Goal: Task Accomplishment & Management: Use online tool/utility

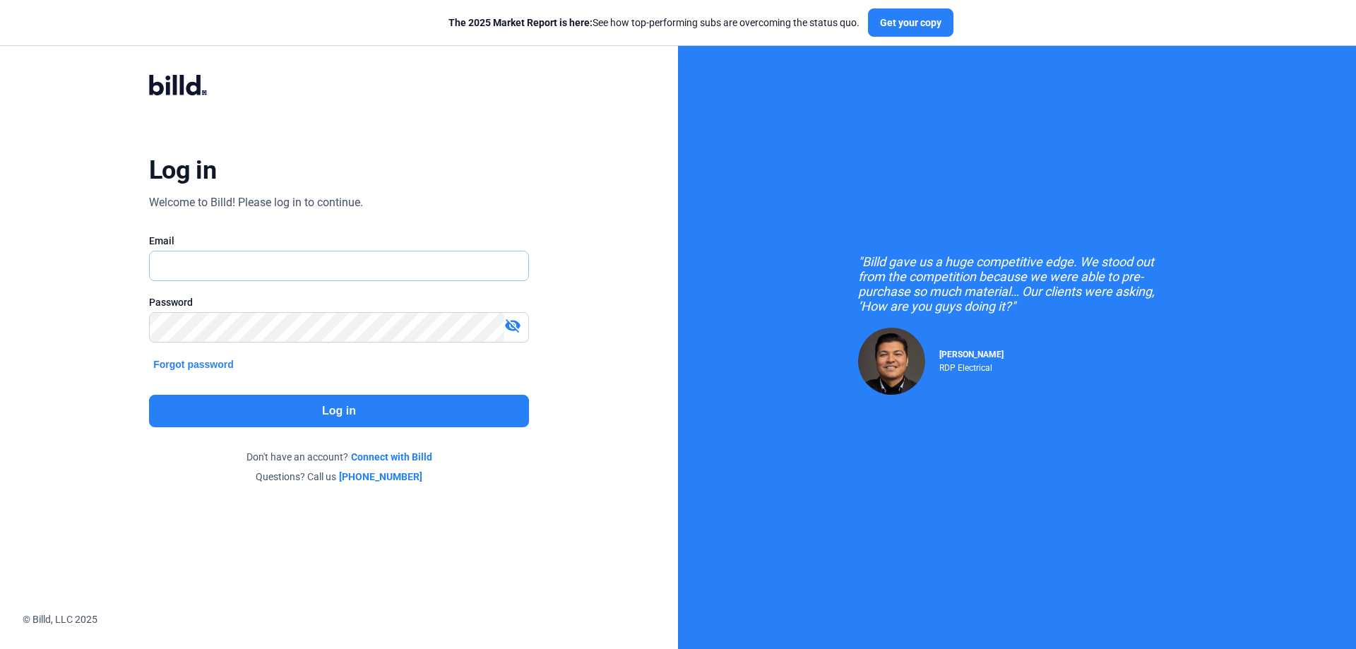
click at [351, 263] on input "text" at bounding box center [339, 266] width 379 height 29
type input "[PERSON_NAME][EMAIL_ADDRESS][DOMAIN_NAME]"
click at [340, 417] on button "Log in" at bounding box center [339, 411] width 380 height 32
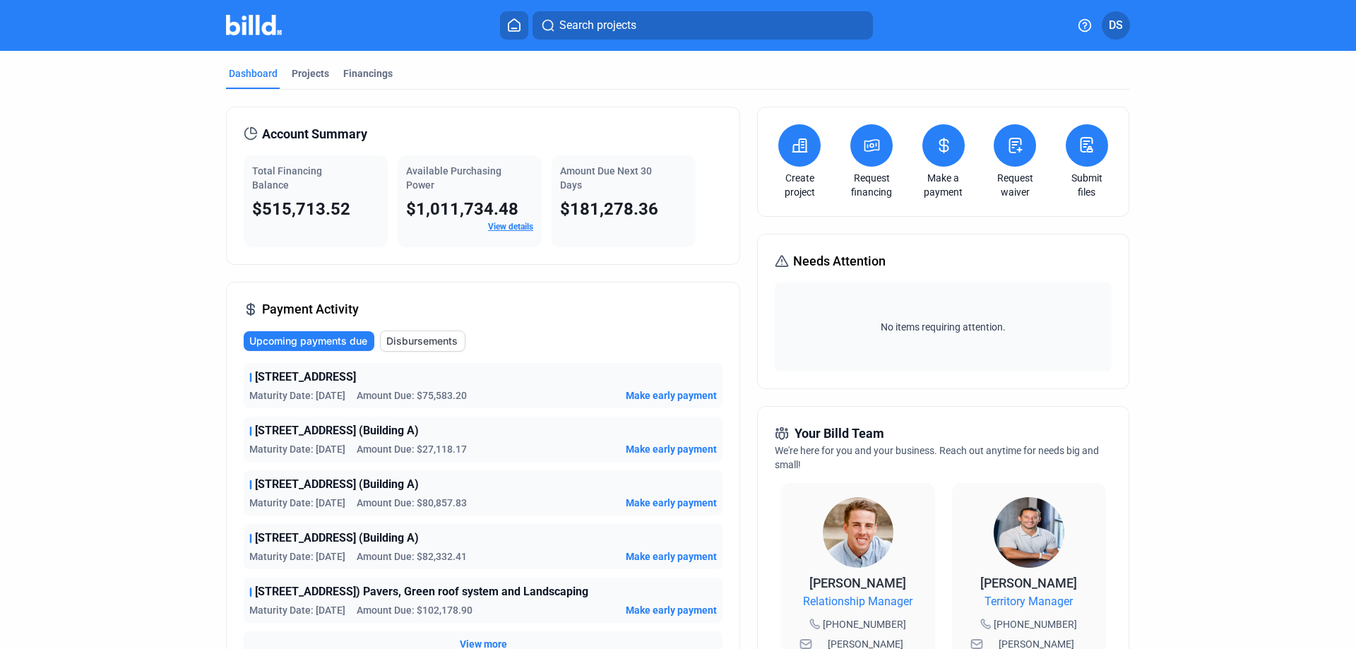
click at [936, 155] on button at bounding box center [944, 145] width 42 height 42
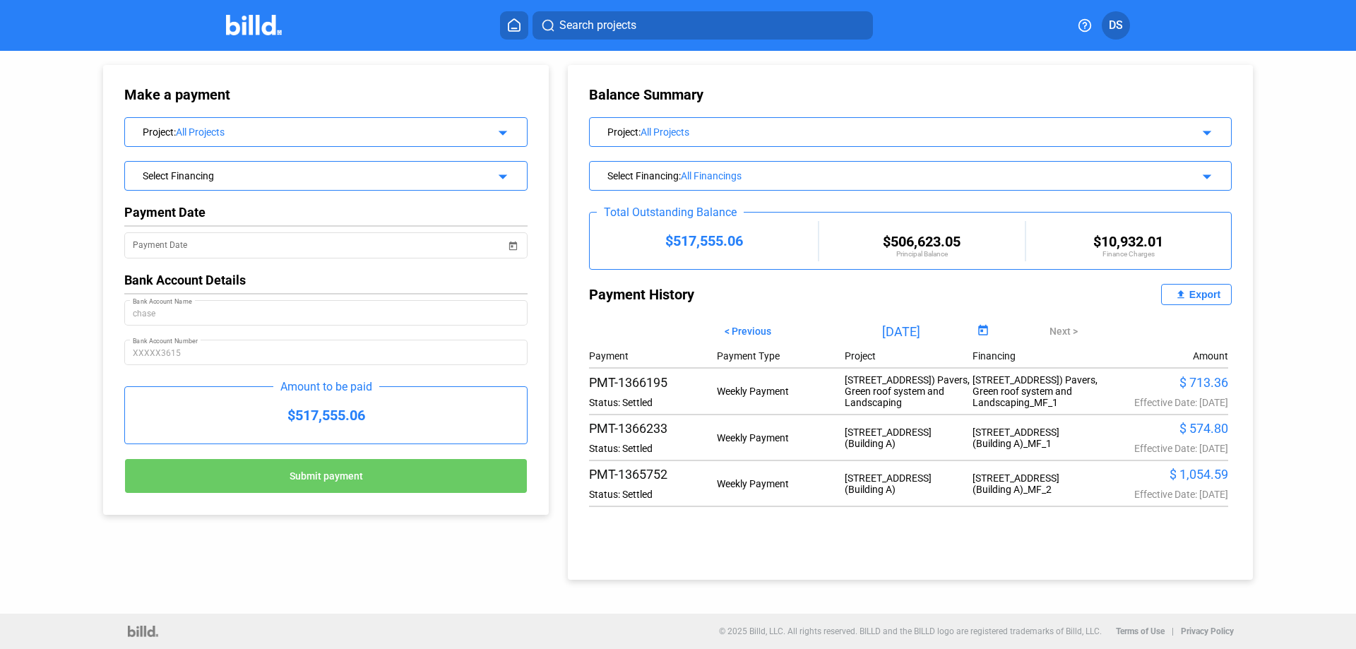
click at [314, 178] on div "Select Financing" at bounding box center [308, 174] width 330 height 14
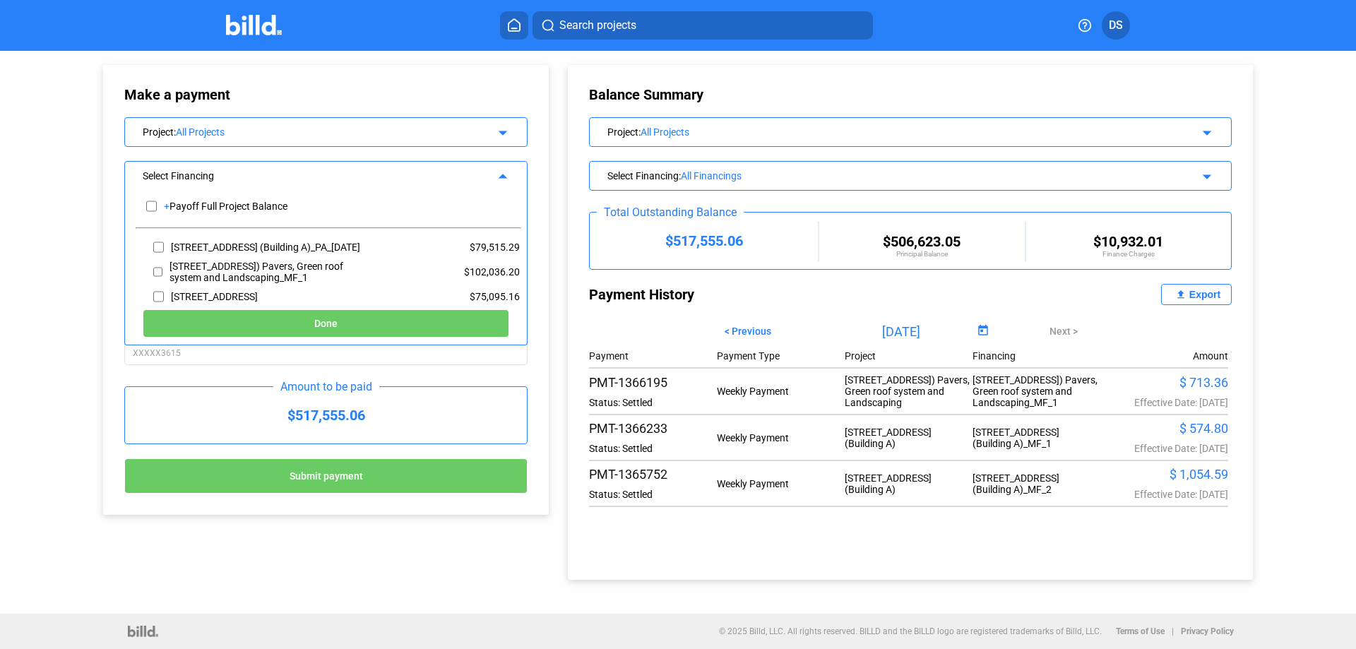
click at [739, 180] on div "All Financings" at bounding box center [917, 175] width 472 height 11
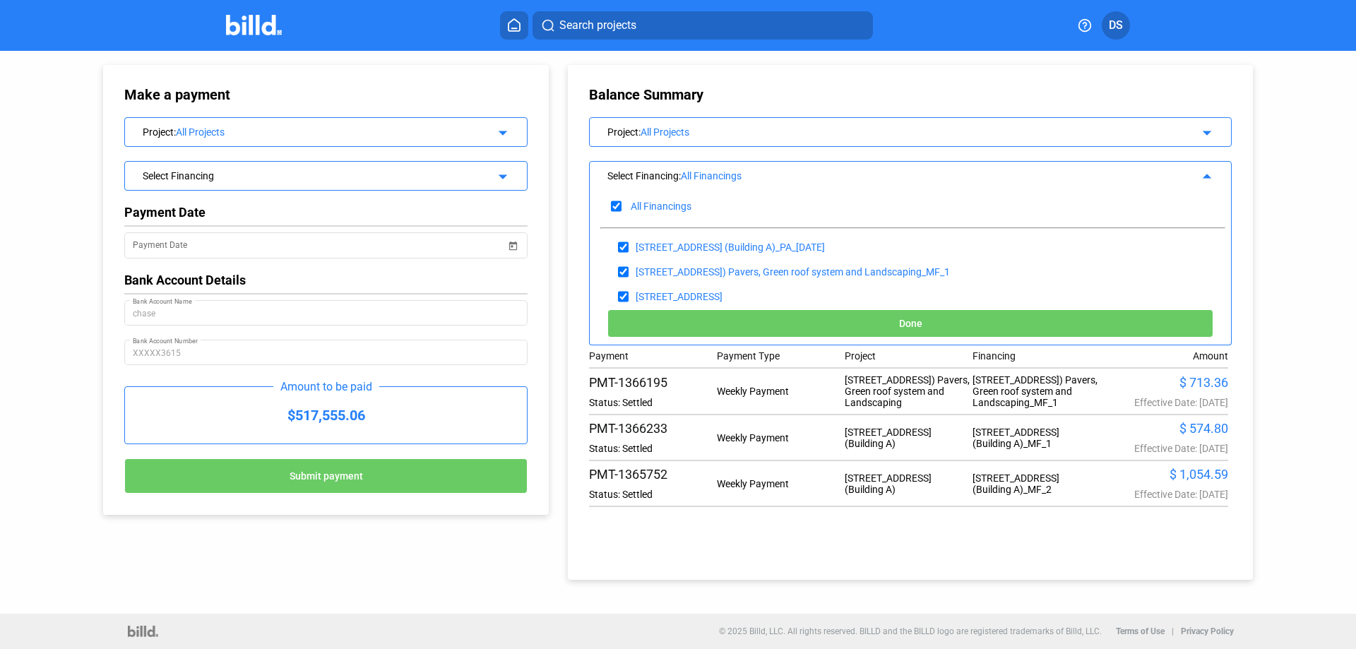
click at [726, 138] on div "Project : All Projects arrow_drop_down" at bounding box center [910, 130] width 641 height 25
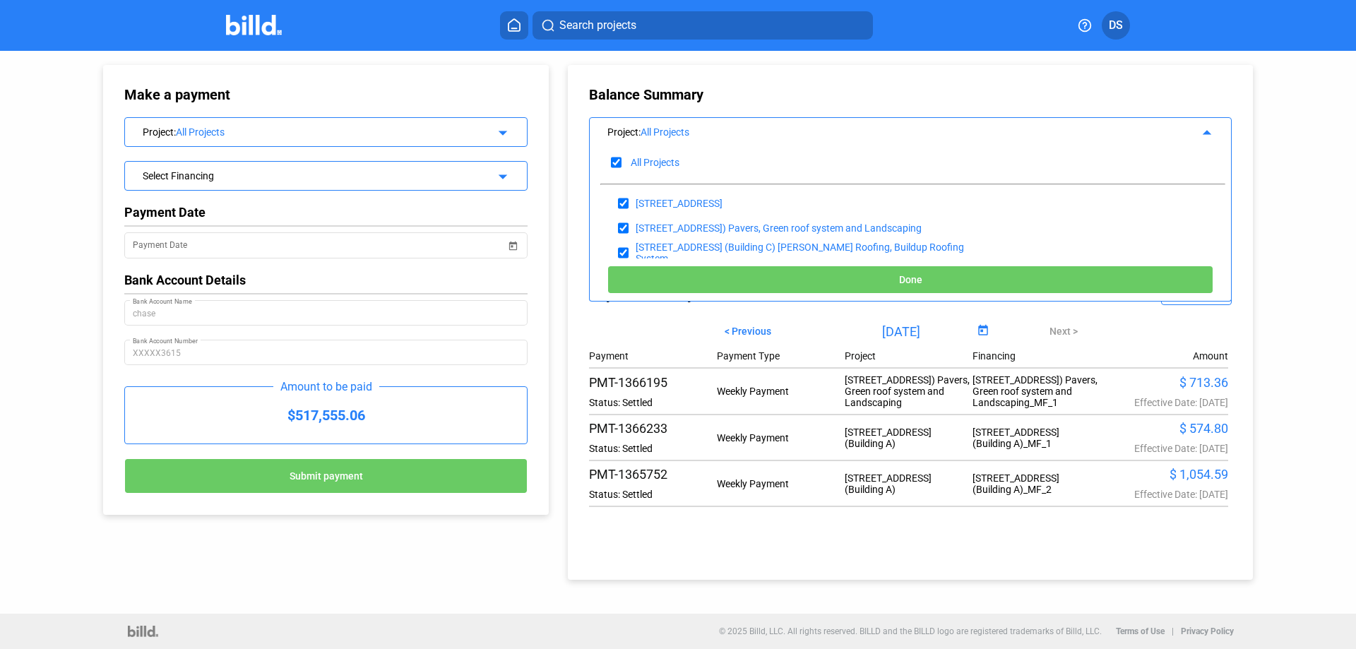
click at [726, 138] on div "Project : All Projects arrow_drop_up" at bounding box center [910, 130] width 641 height 25
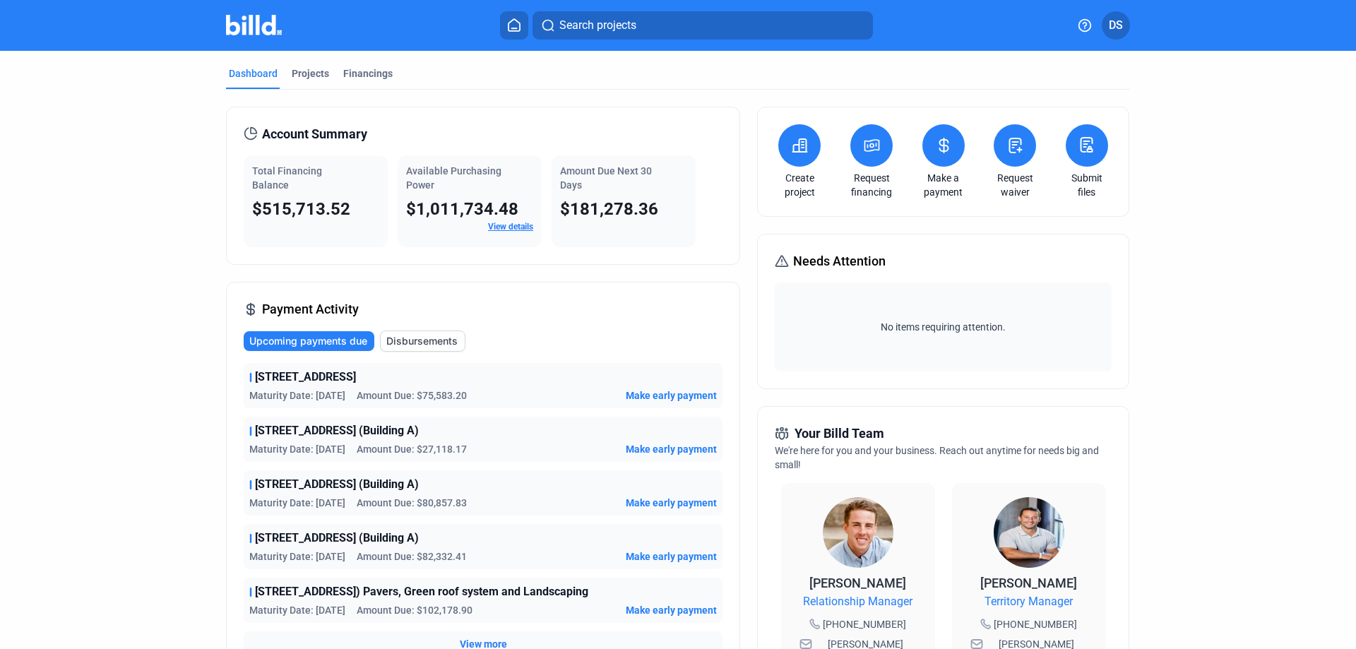
click at [666, 394] on span "Make early payment" at bounding box center [671, 396] width 91 height 14
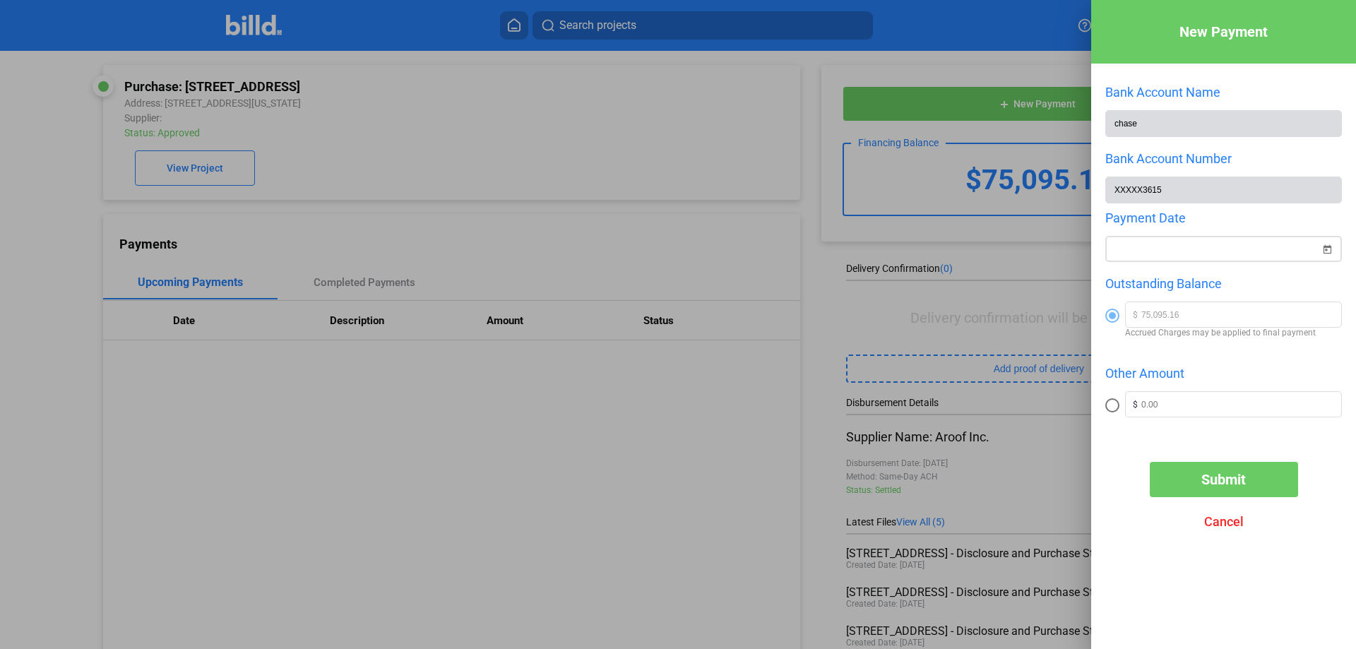
click at [1229, 254] on div "New Payment Bank Account Name chase Bank Account Number XXXXX3615 Payment Date …" at bounding box center [678, 324] width 1356 height 649
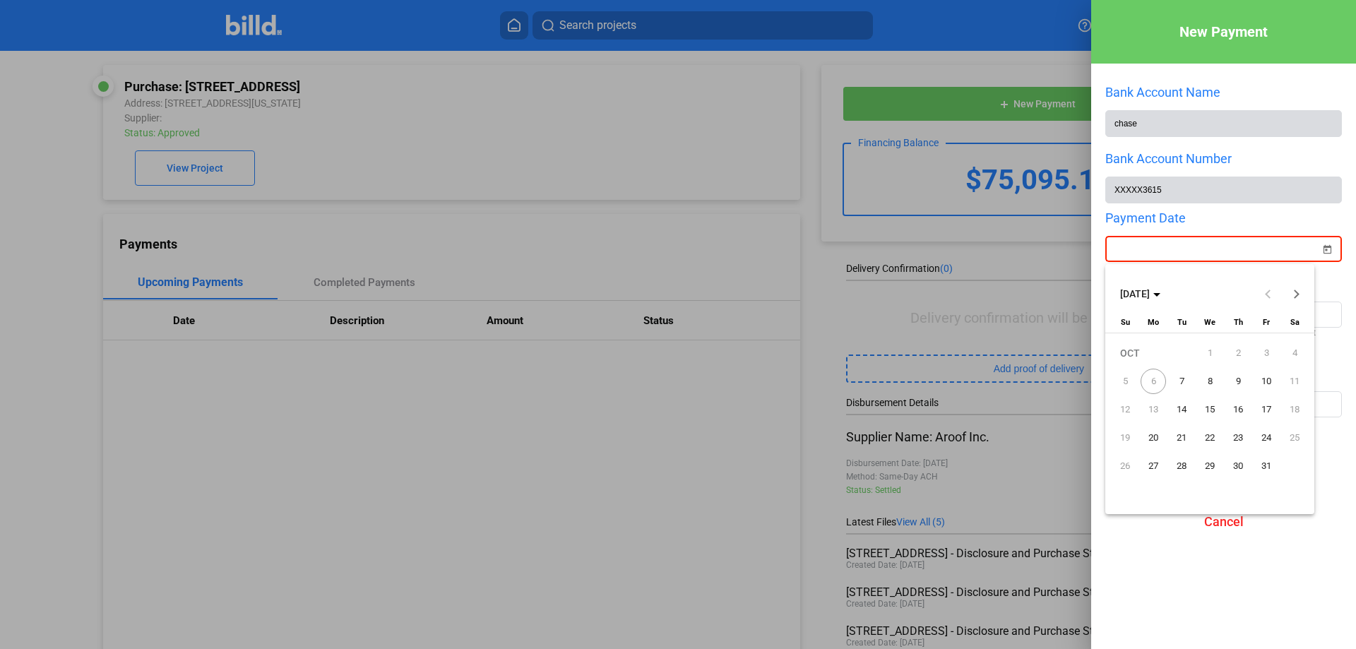
click at [1183, 377] on span "7" at bounding box center [1181, 381] width 25 height 25
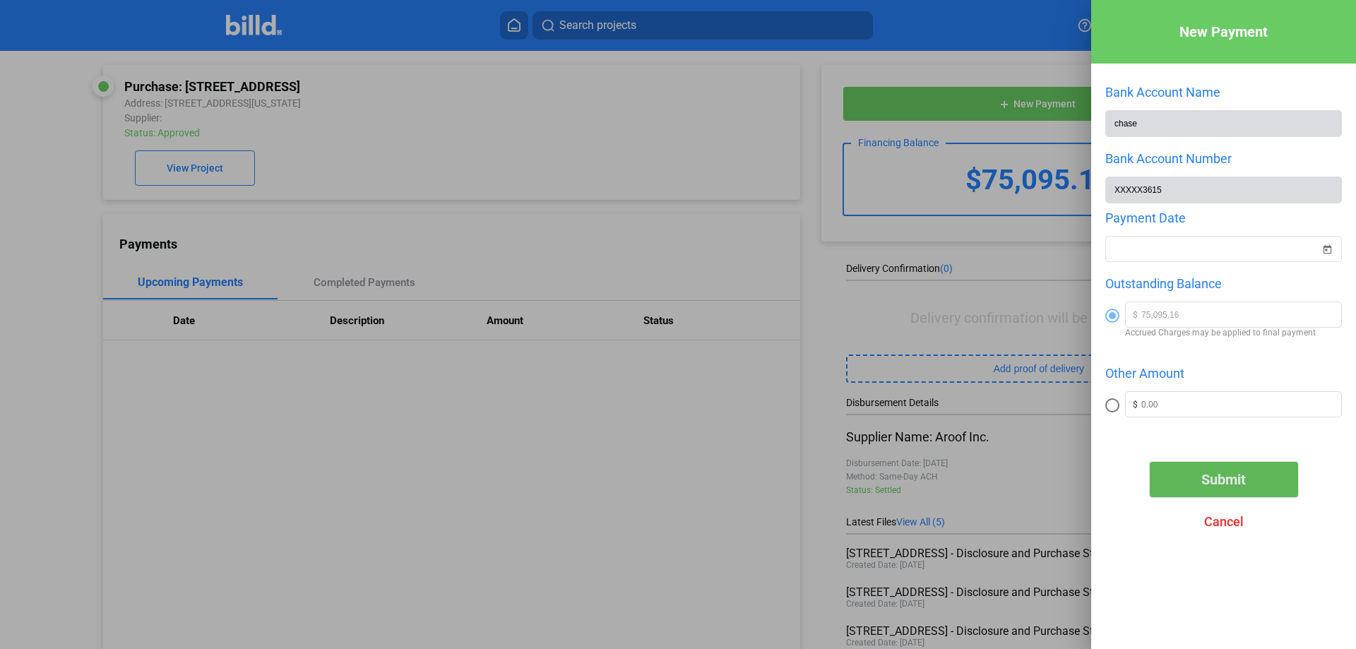
click at [1217, 486] on span "Submit" at bounding box center [1224, 479] width 45 height 17
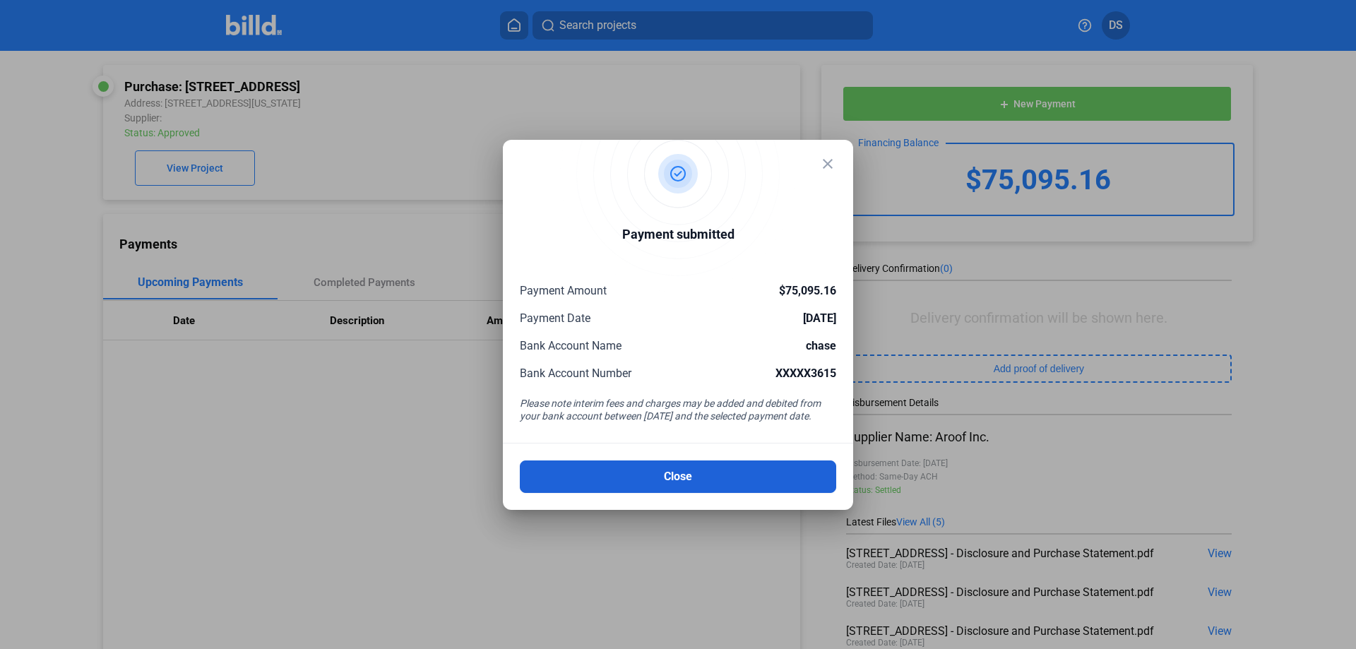
click at [796, 480] on button "Close" at bounding box center [678, 477] width 317 height 32
